Goal: Purchase product/service

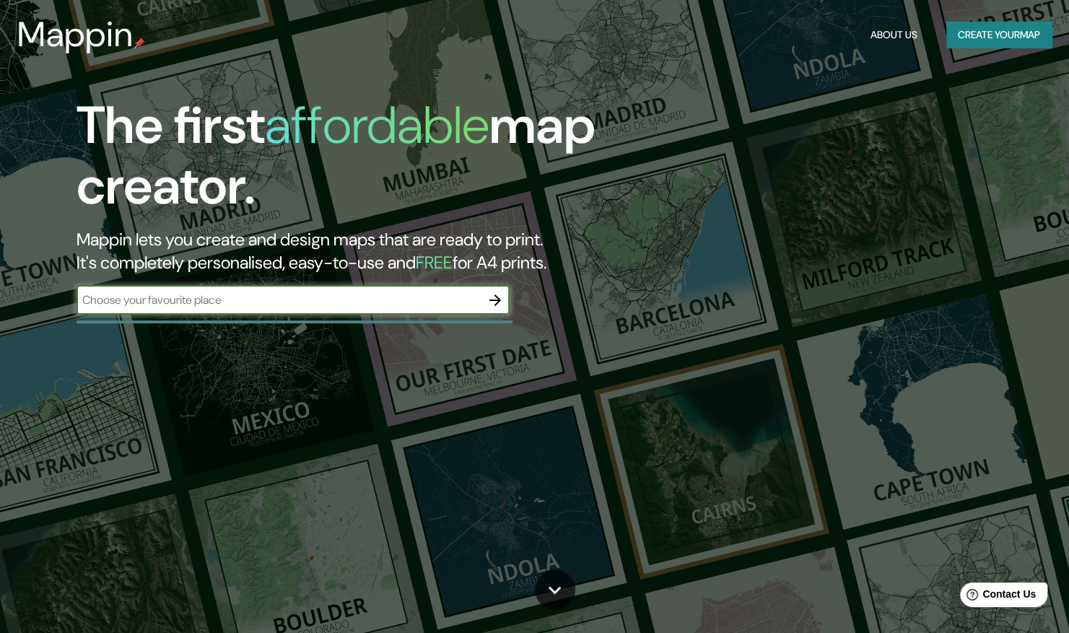
click at [228, 305] on input "text" at bounding box center [278, 300] width 404 height 17
type input "[GEOGRAPHIC_DATA] [GEOGRAPHIC_DATA]"
click at [496, 299] on icon "button" at bounding box center [495, 300] width 12 height 12
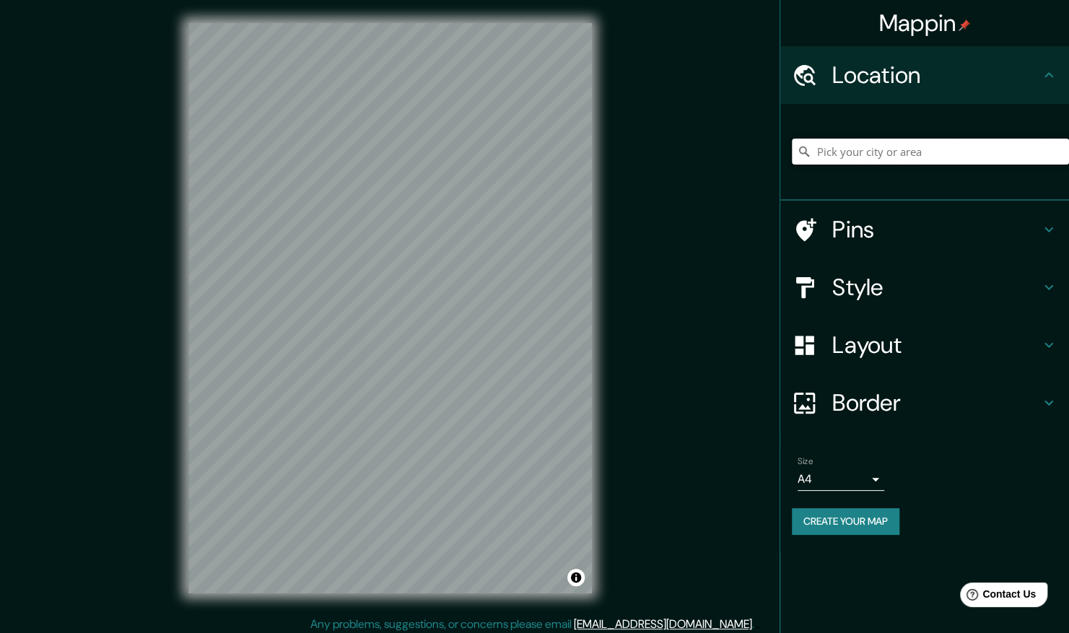
click at [865, 150] on input "Pick your city or area" at bounding box center [930, 152] width 277 height 26
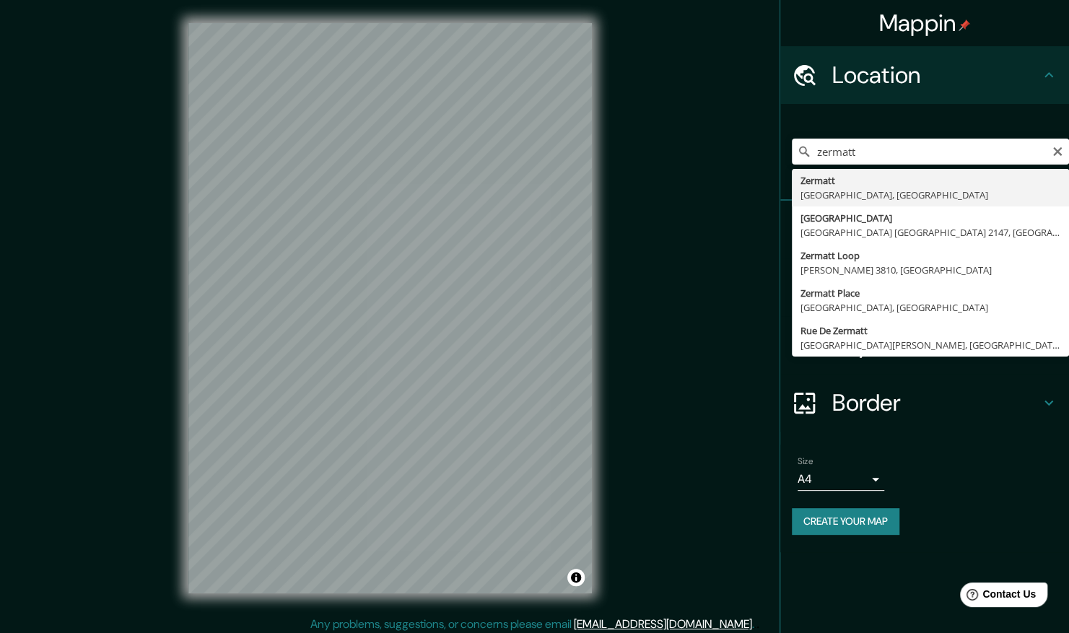
type input "Zermatt, [GEOGRAPHIC_DATA], [GEOGRAPHIC_DATA]"
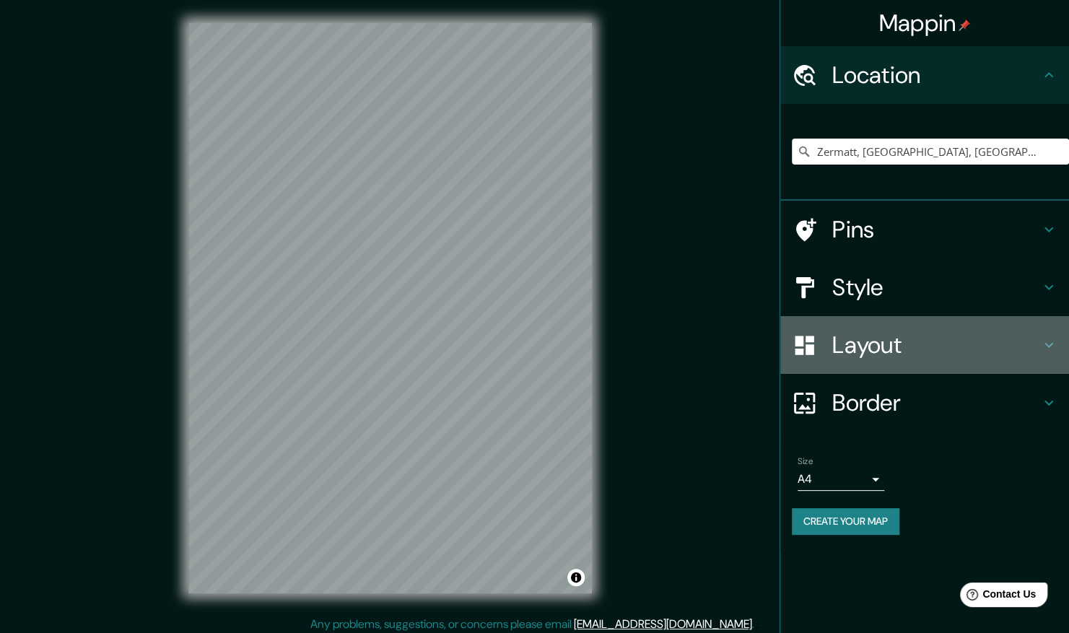
click at [873, 341] on h4 "Layout" at bounding box center [936, 345] width 208 height 29
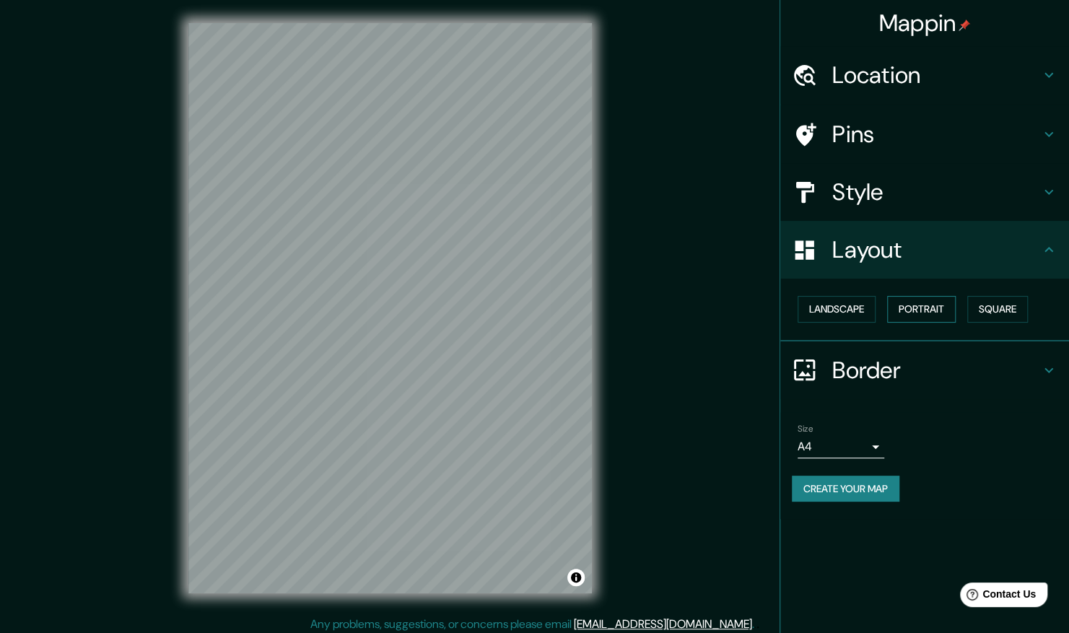
click at [912, 310] on button "Portrait" at bounding box center [921, 309] width 69 height 27
click at [873, 193] on h4 "Style" at bounding box center [936, 192] width 208 height 29
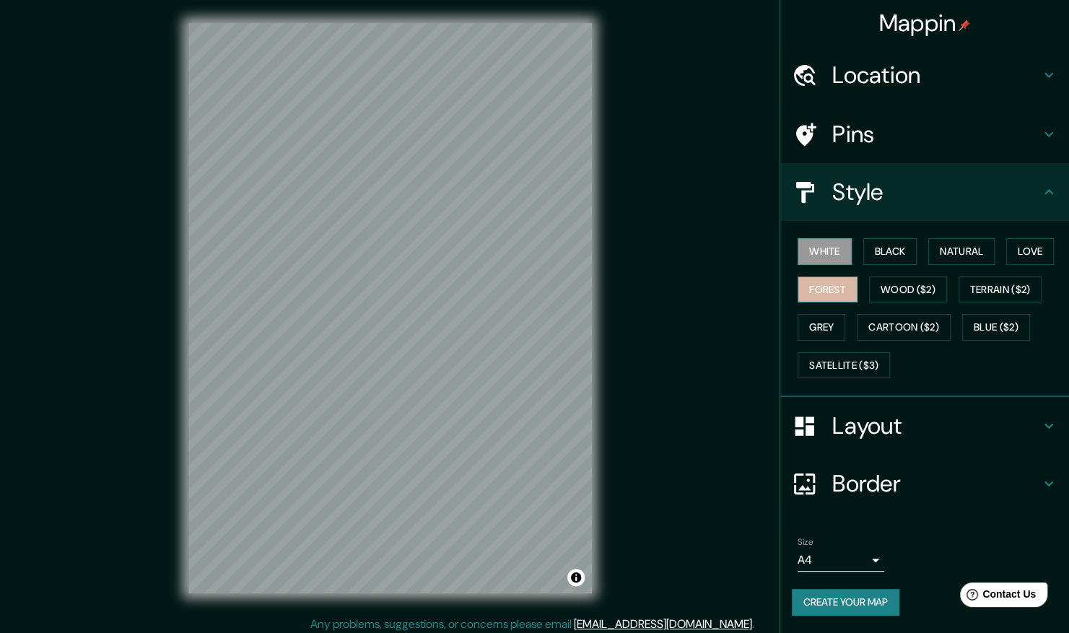
click at [820, 287] on button "Forest" at bounding box center [827, 289] width 60 height 27
